Goal: Task Accomplishment & Management: Complete application form

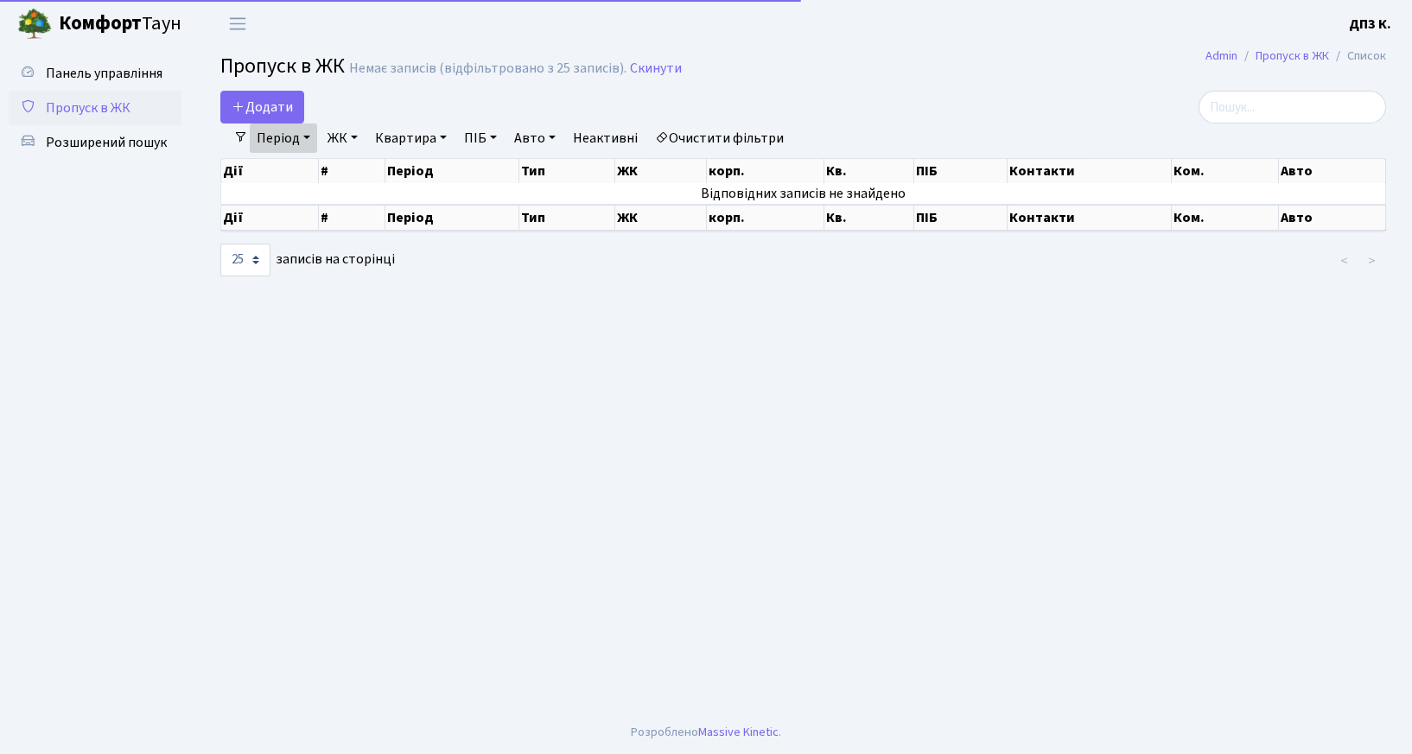
select select "25"
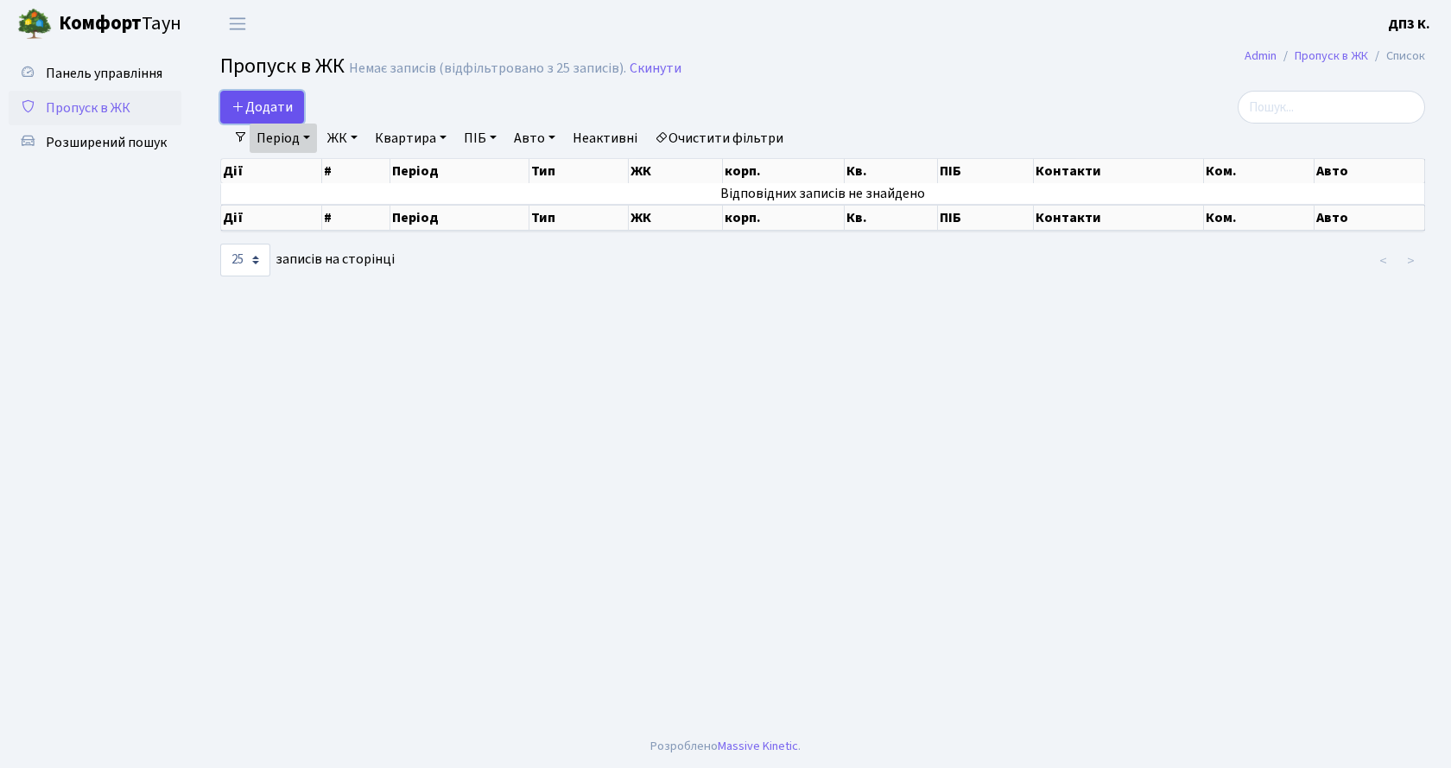
click at [276, 110] on span "Додати" at bounding box center [262, 107] width 61 height 19
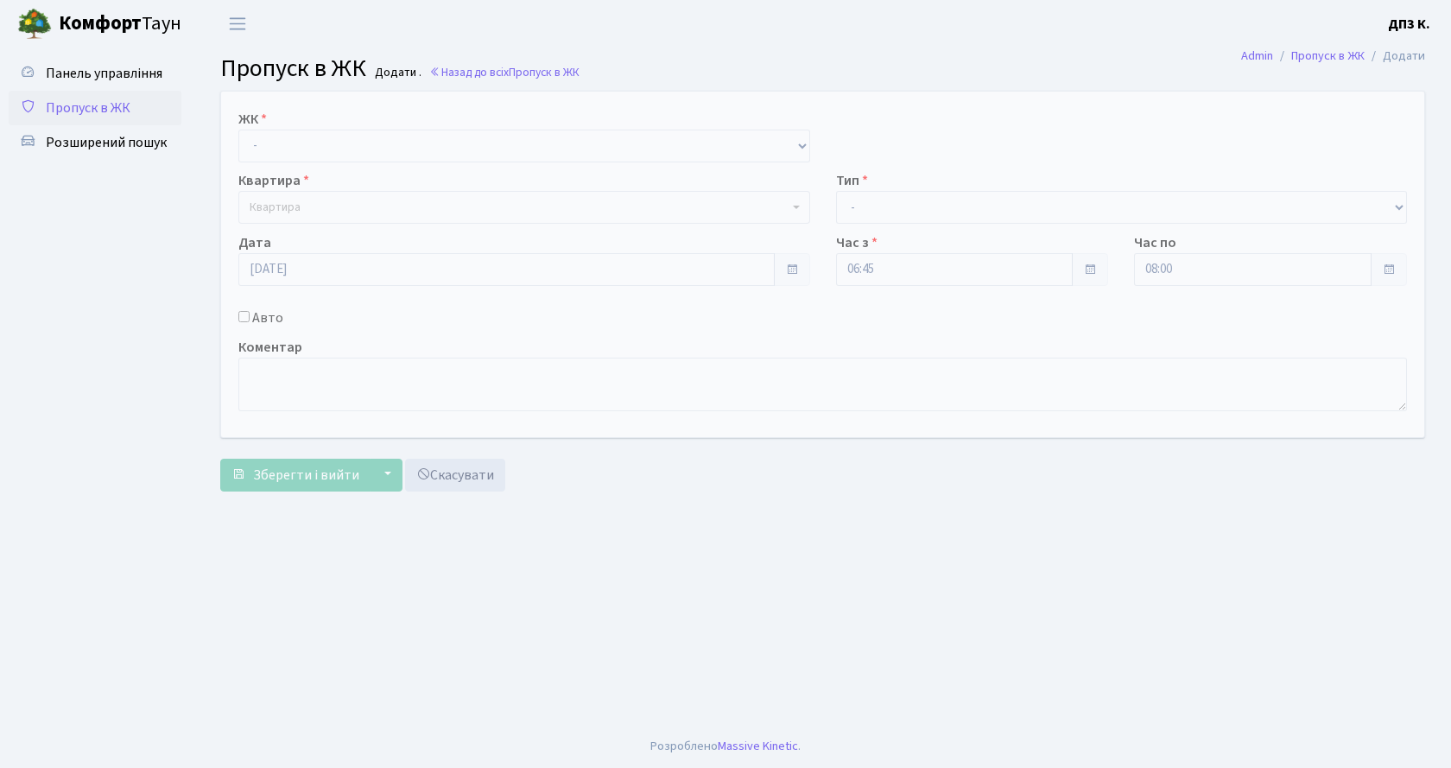
click at [107, 110] on span "Пропуск в ЖК" at bounding box center [88, 107] width 85 height 19
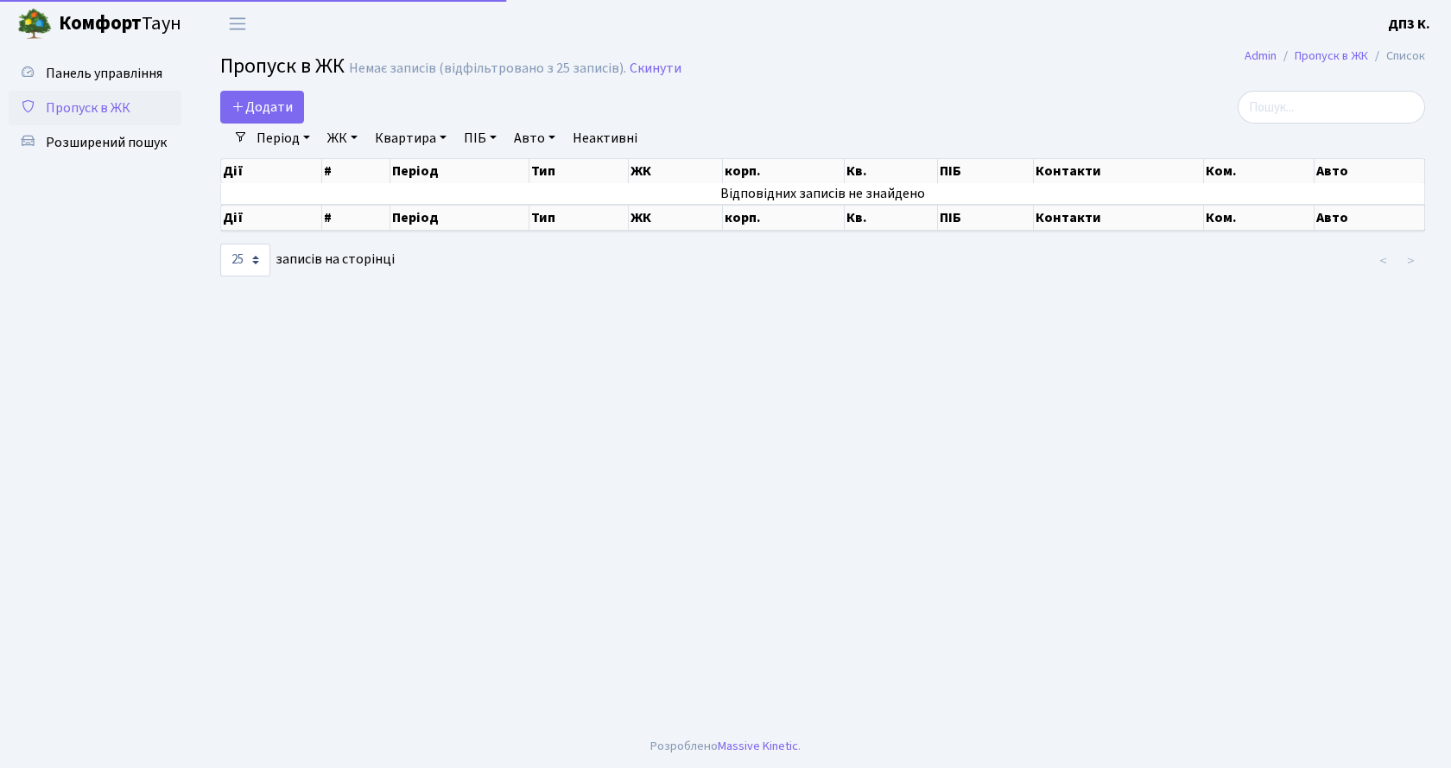
select select "25"
click at [281, 139] on link "Період" at bounding box center [283, 138] width 67 height 29
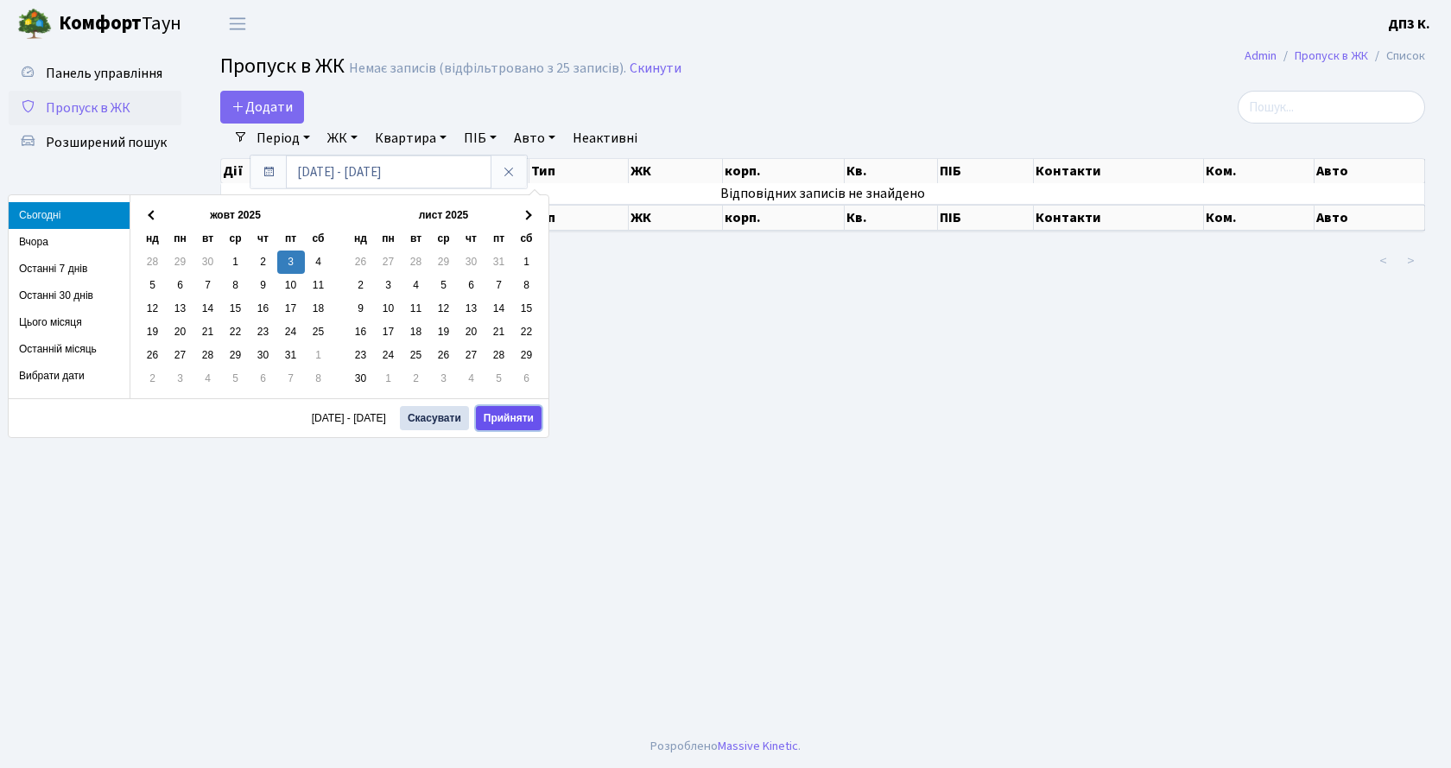
click at [509, 410] on button "Прийняти" at bounding box center [509, 418] width 66 height 24
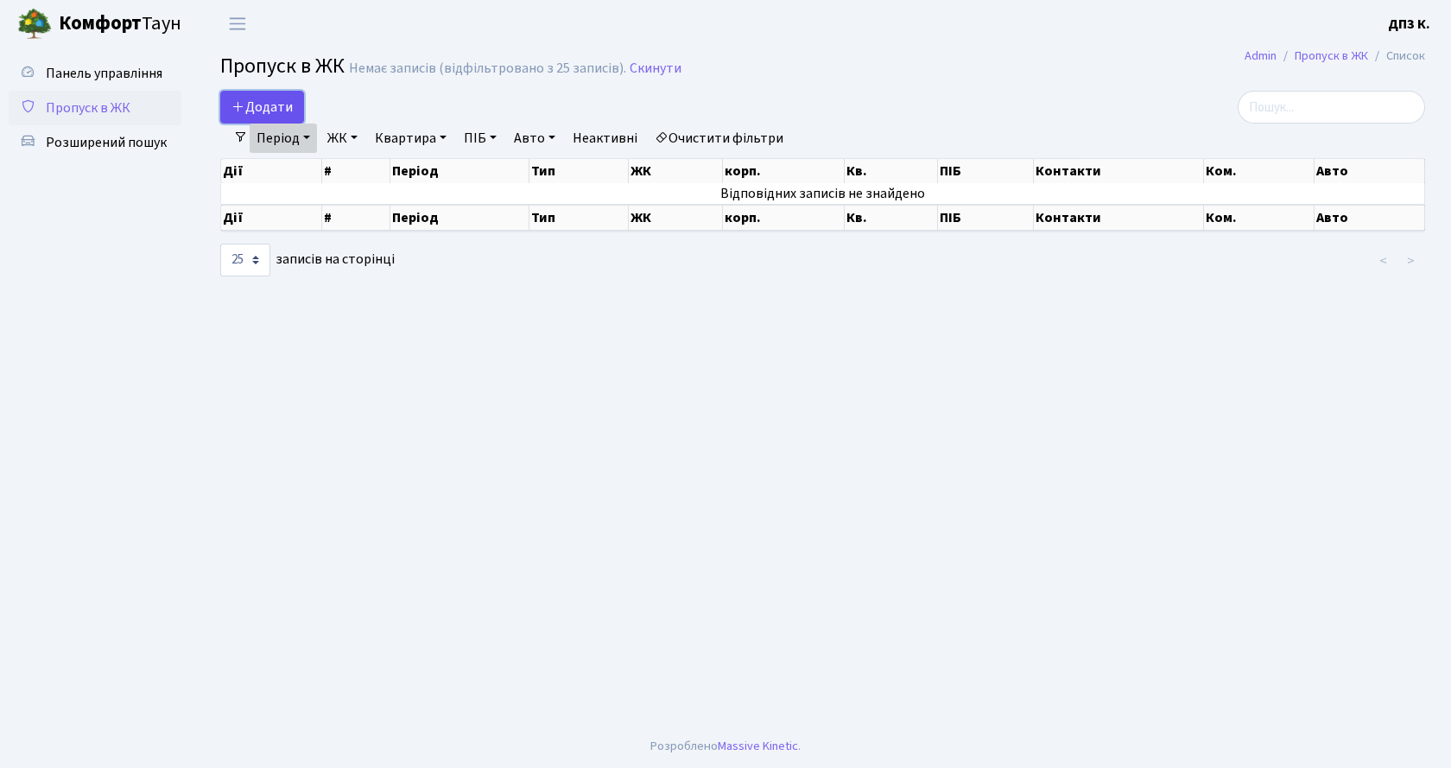
click at [265, 111] on span "Додати" at bounding box center [262, 107] width 61 height 19
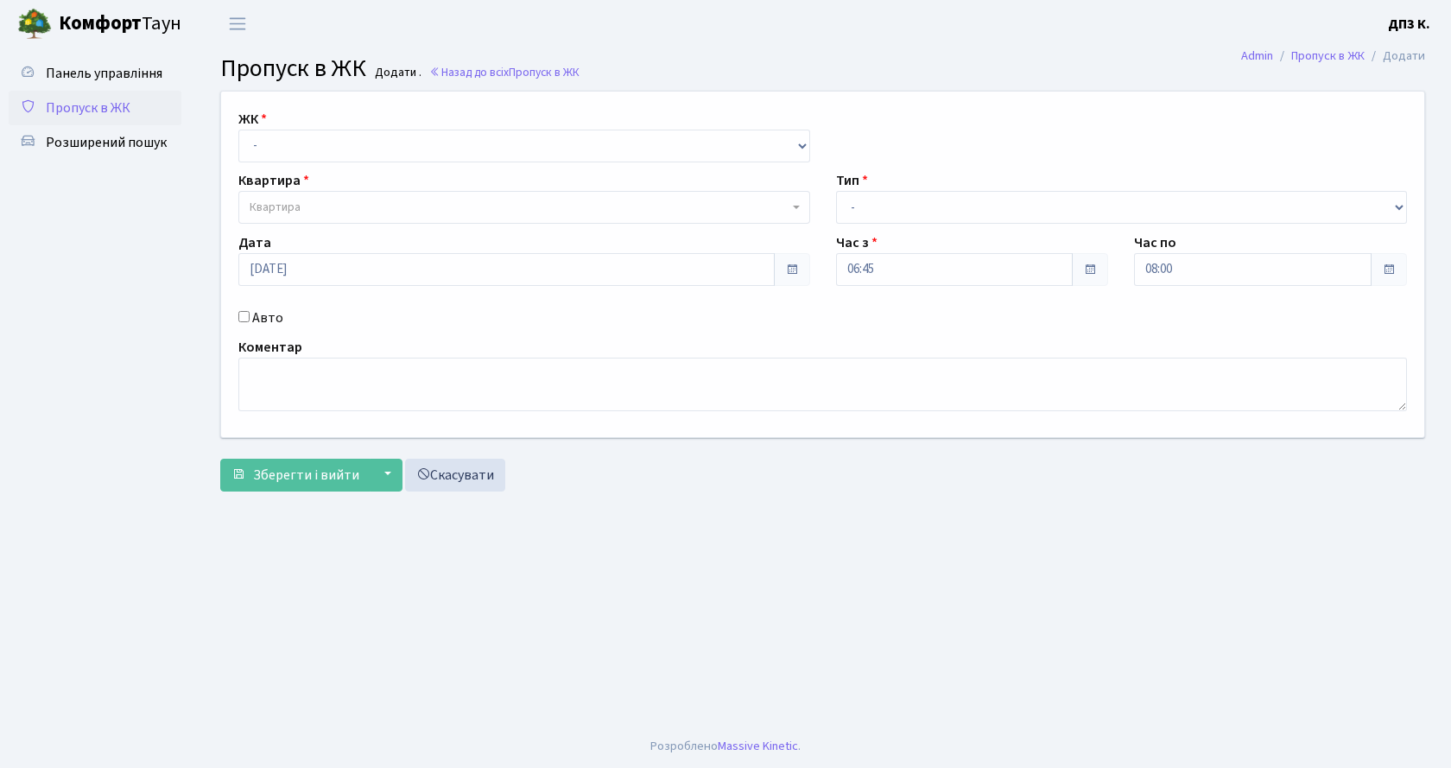
click at [78, 105] on span "Пропуск в ЖК" at bounding box center [88, 107] width 85 height 19
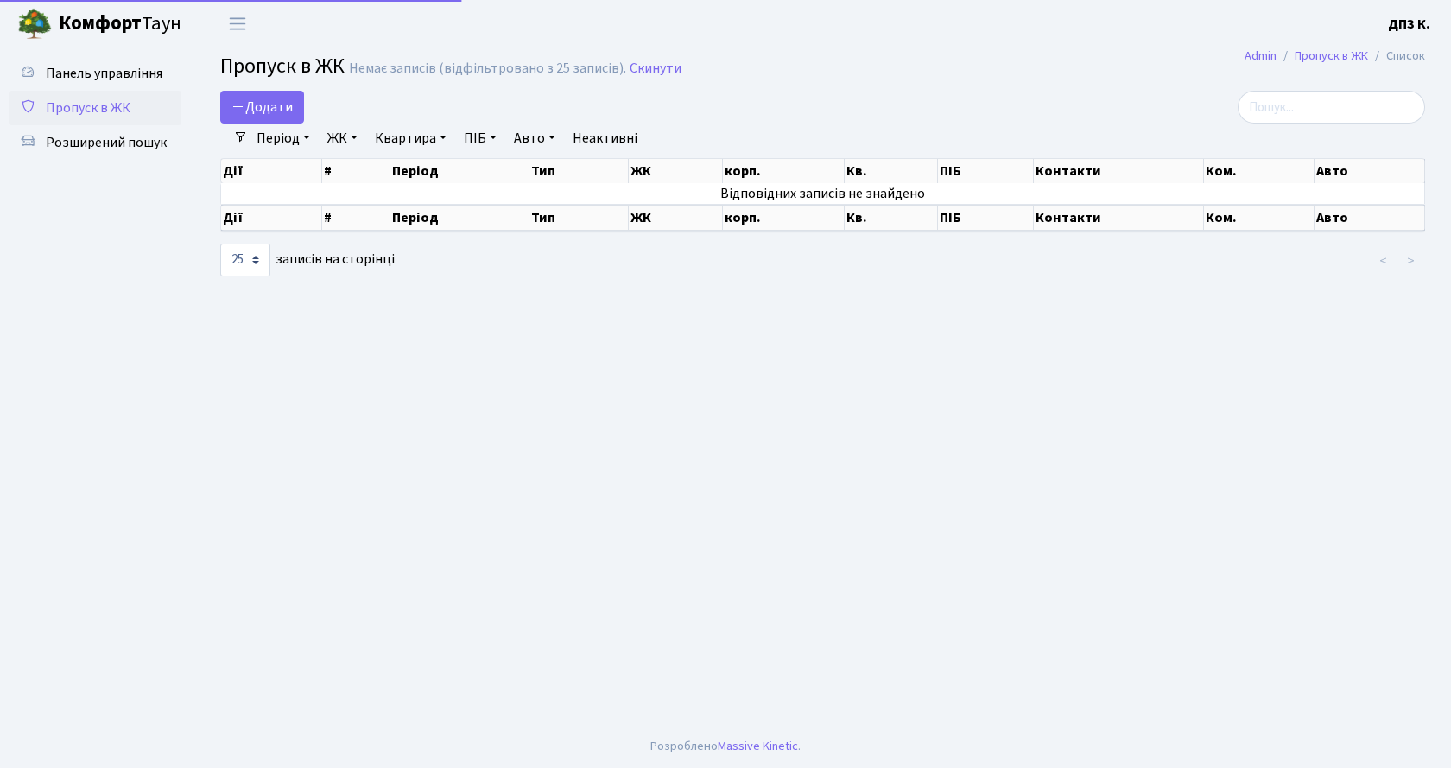
select select "25"
click at [275, 135] on link "Період" at bounding box center [283, 138] width 67 height 29
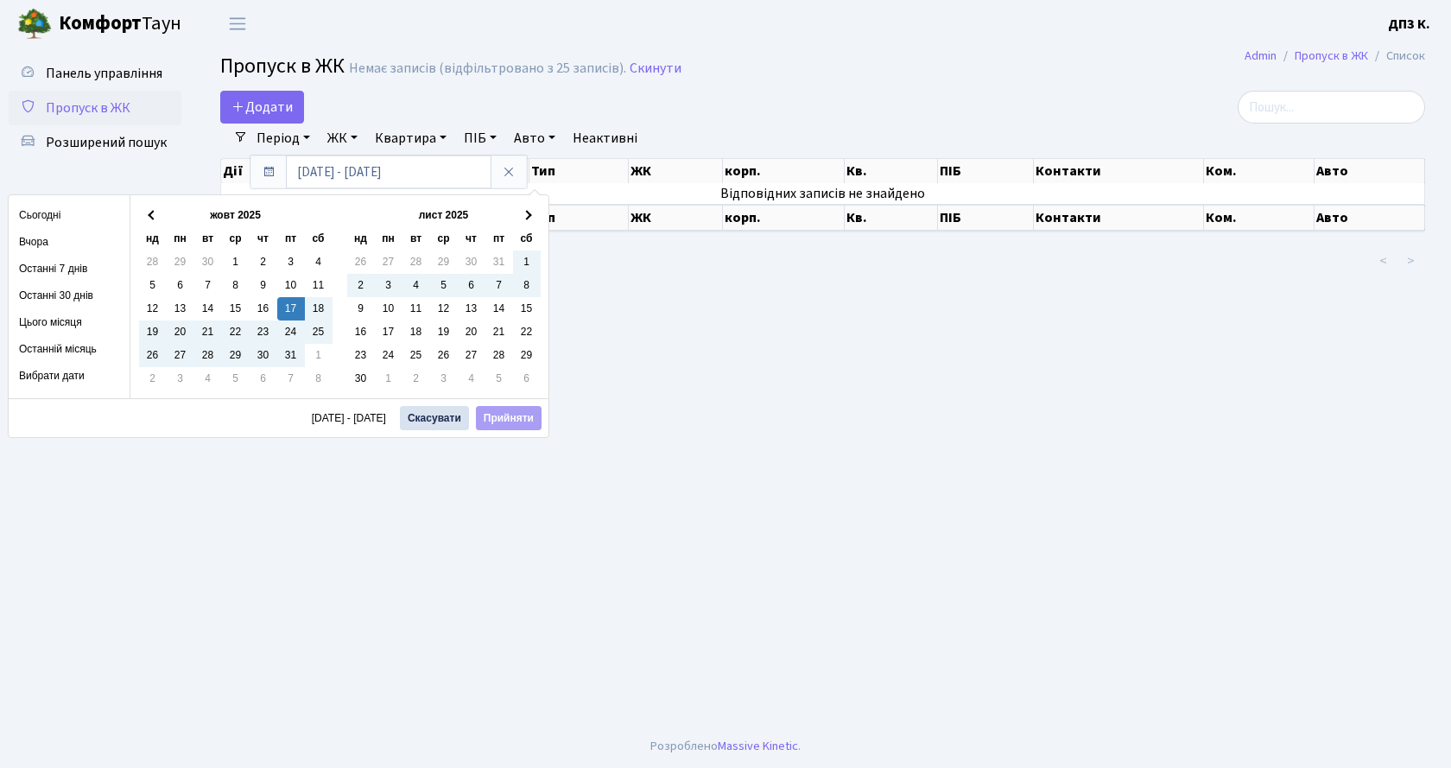
drag, startPoint x: 337, startPoint y: 465, endPoint x: 365, endPoint y: 549, distance: 88.5
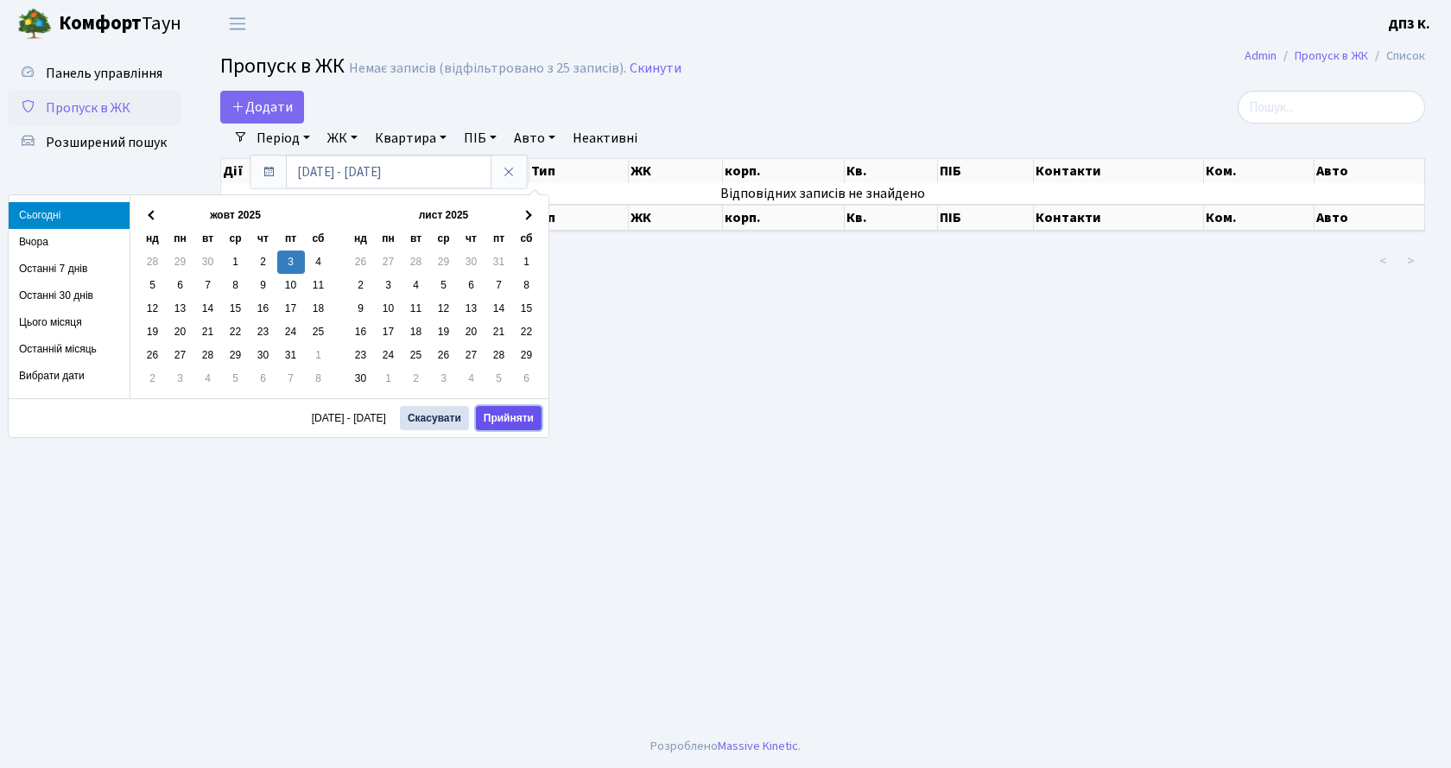
click at [504, 418] on button "Прийняти" at bounding box center [509, 418] width 66 height 24
